Goal: Task Accomplishment & Management: Use online tool/utility

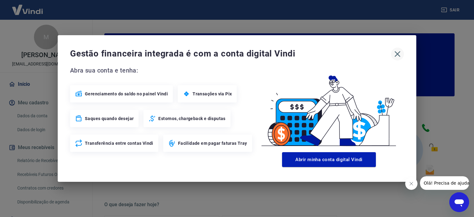
click at [399, 53] on icon "button" at bounding box center [398, 54] width 10 height 10
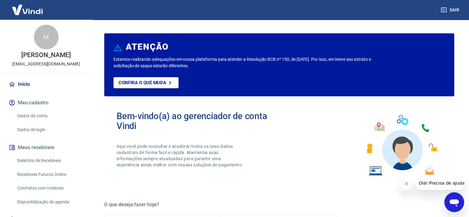
scroll to position [123, 0]
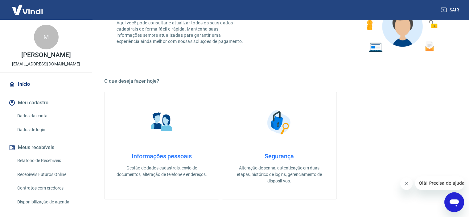
click at [52, 173] on link "Recebíveis Futuros Online" at bounding box center [50, 174] width 70 height 13
